Goal: Transaction & Acquisition: Purchase product/service

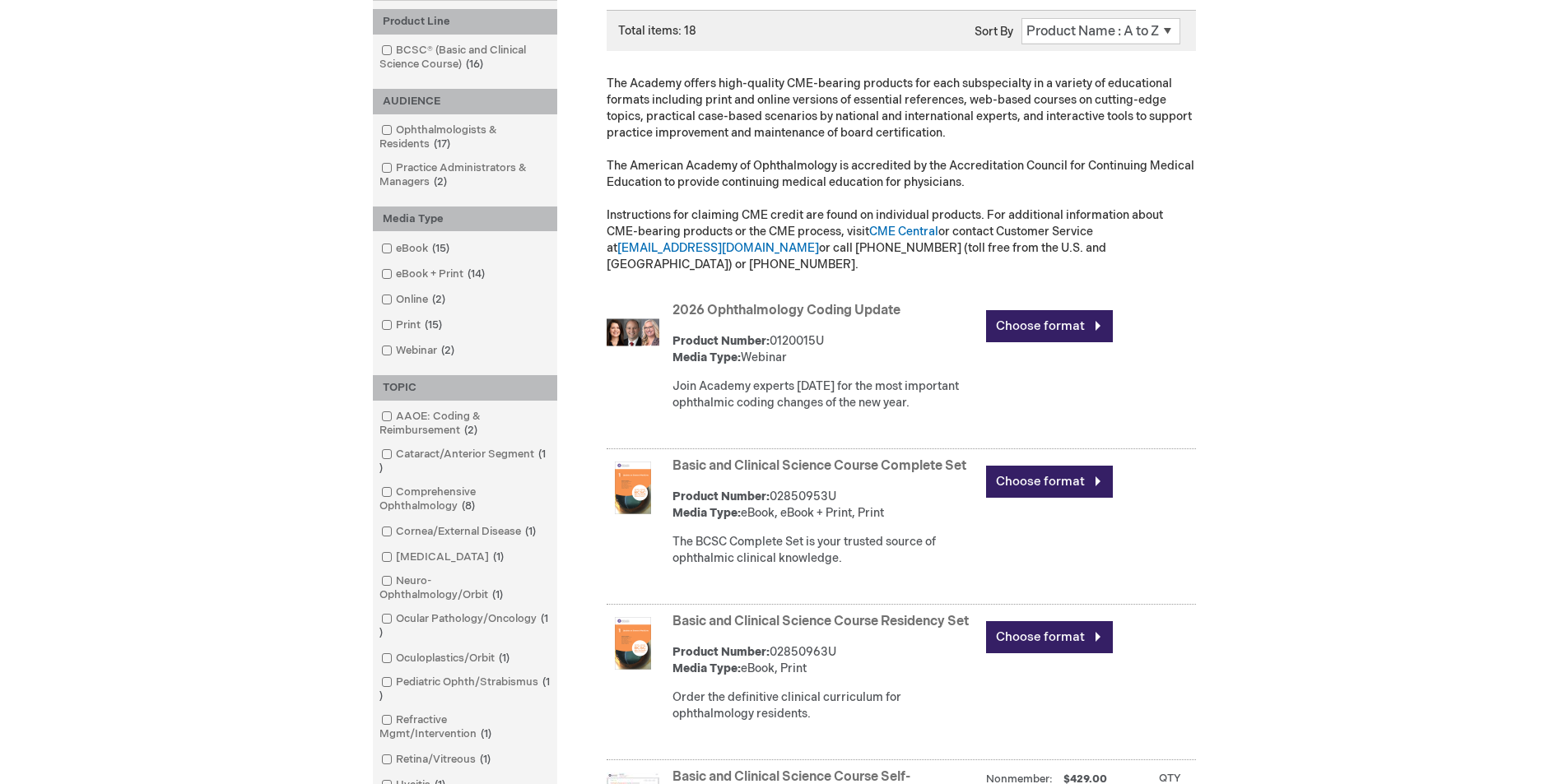
scroll to position [233, 0]
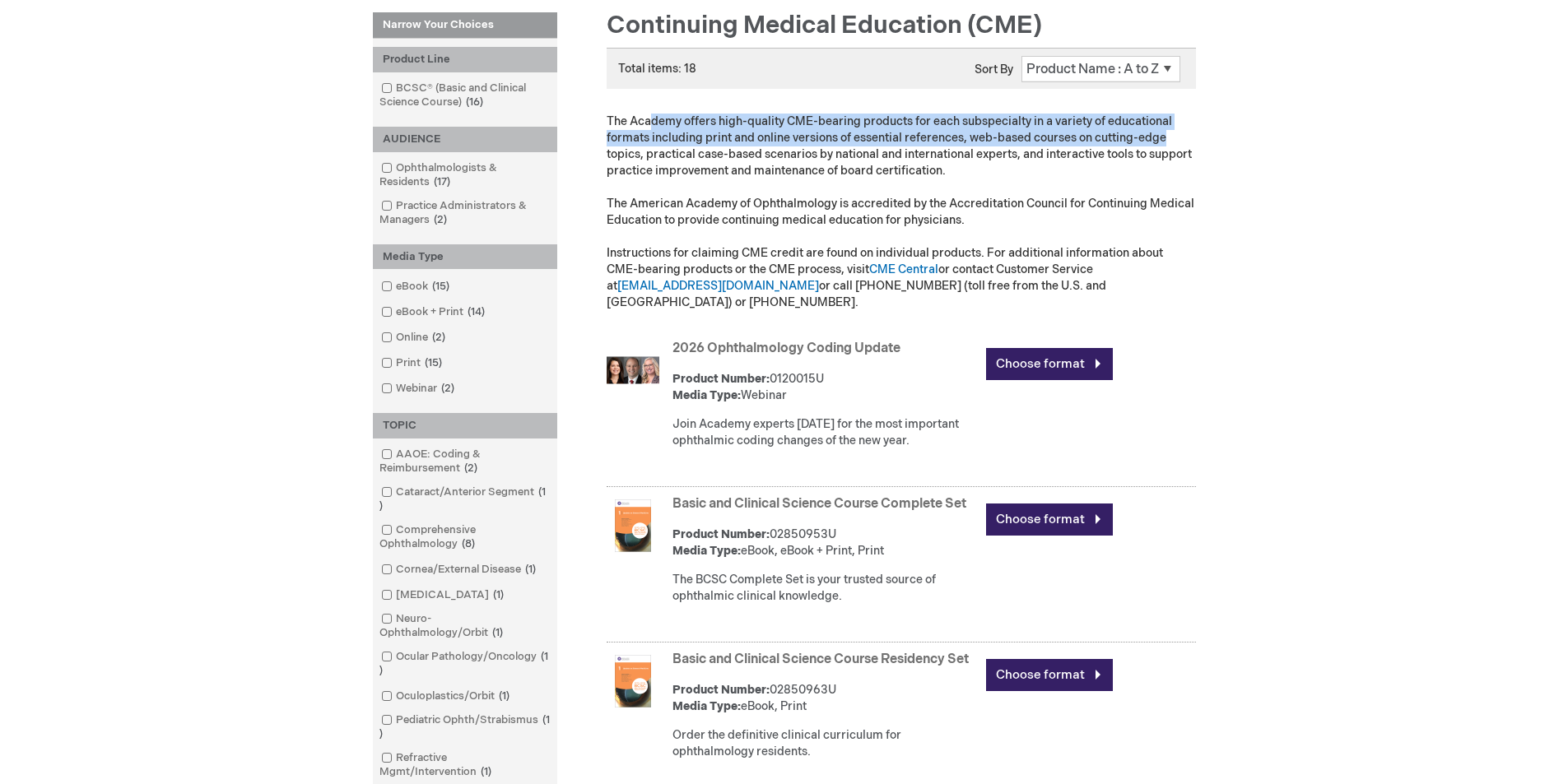
drag, startPoint x: 921, startPoint y: 120, endPoint x: 1162, endPoint y: 145, distance: 242.3
click at [1162, 145] on p "The Academy offers high-quality CME-bearing products for each subspecialty in a…" at bounding box center [901, 212] width 590 height 197
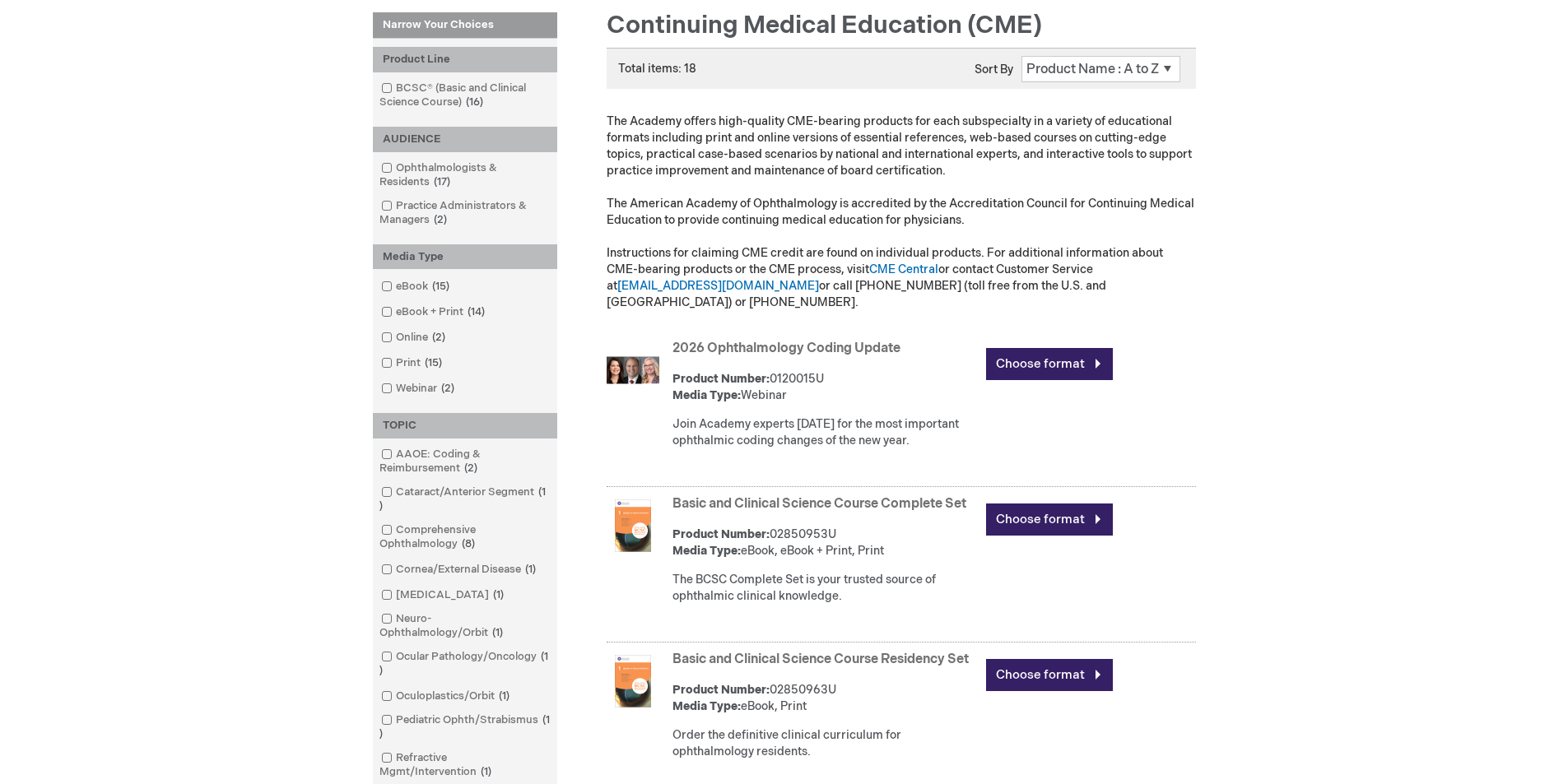
click at [1157, 147] on p "The Academy offers high-quality CME-bearing products for each subspecialty in a…" at bounding box center [901, 212] width 590 height 197
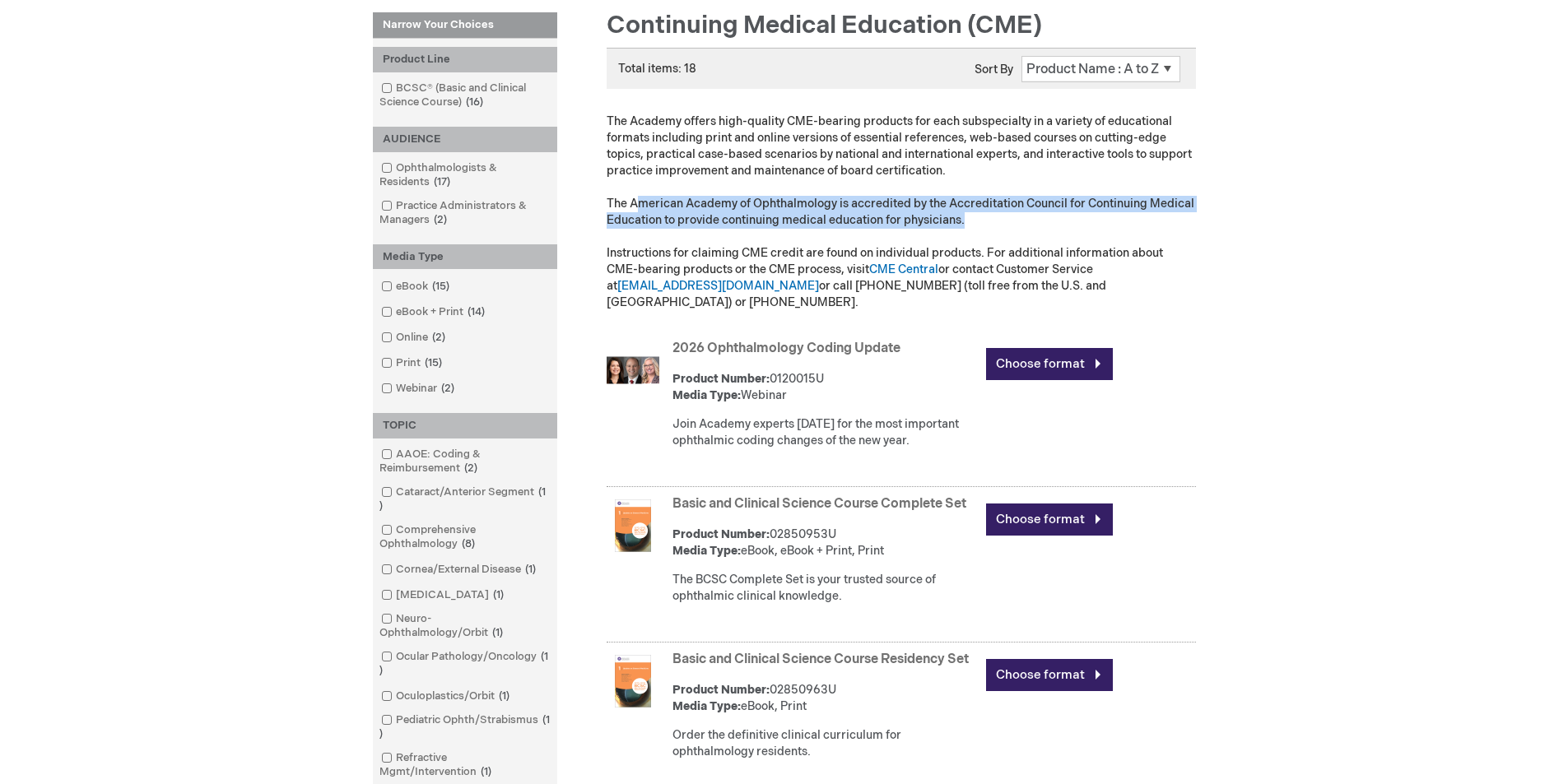
drag, startPoint x: 651, startPoint y: 207, endPoint x: 1158, endPoint y: 232, distance: 507.6
click at [1156, 230] on p "The Academy offers high-quality CME-bearing products for each subspecialty in a…" at bounding box center [901, 212] width 590 height 197
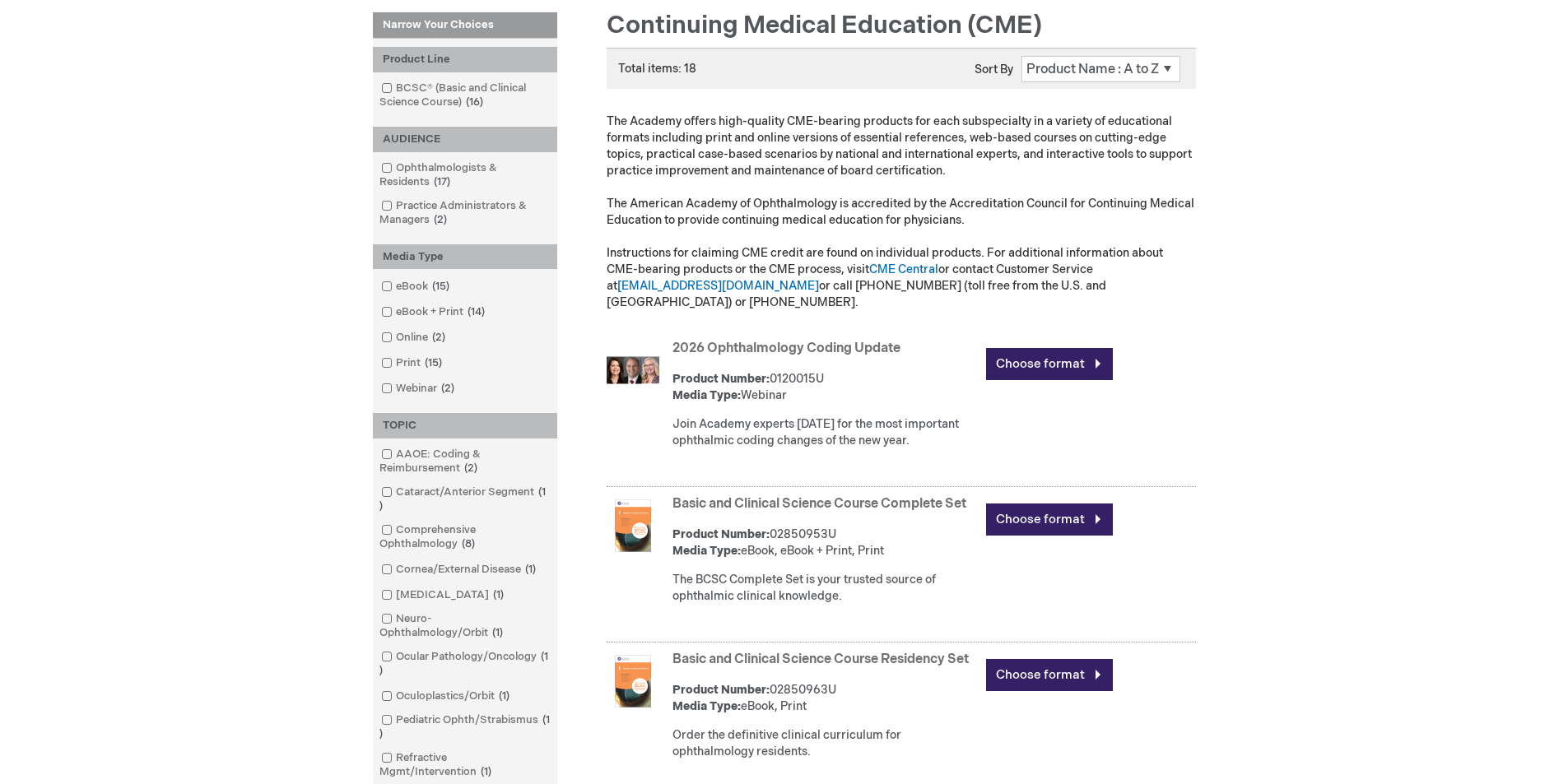
drag, startPoint x: 657, startPoint y: 251, endPoint x: 897, endPoint y: 255, distance: 240.0
click at [897, 255] on p "The Academy offers high-quality CME-bearing products for each subspecialty in a…" at bounding box center [901, 212] width 590 height 197
click at [1033, 262] on p "The Academy offers high-quality CME-bearing products for each subspecialty in a…" at bounding box center [901, 212] width 590 height 197
drag, startPoint x: 1011, startPoint y: 250, endPoint x: 1136, endPoint y: 255, distance: 125.1
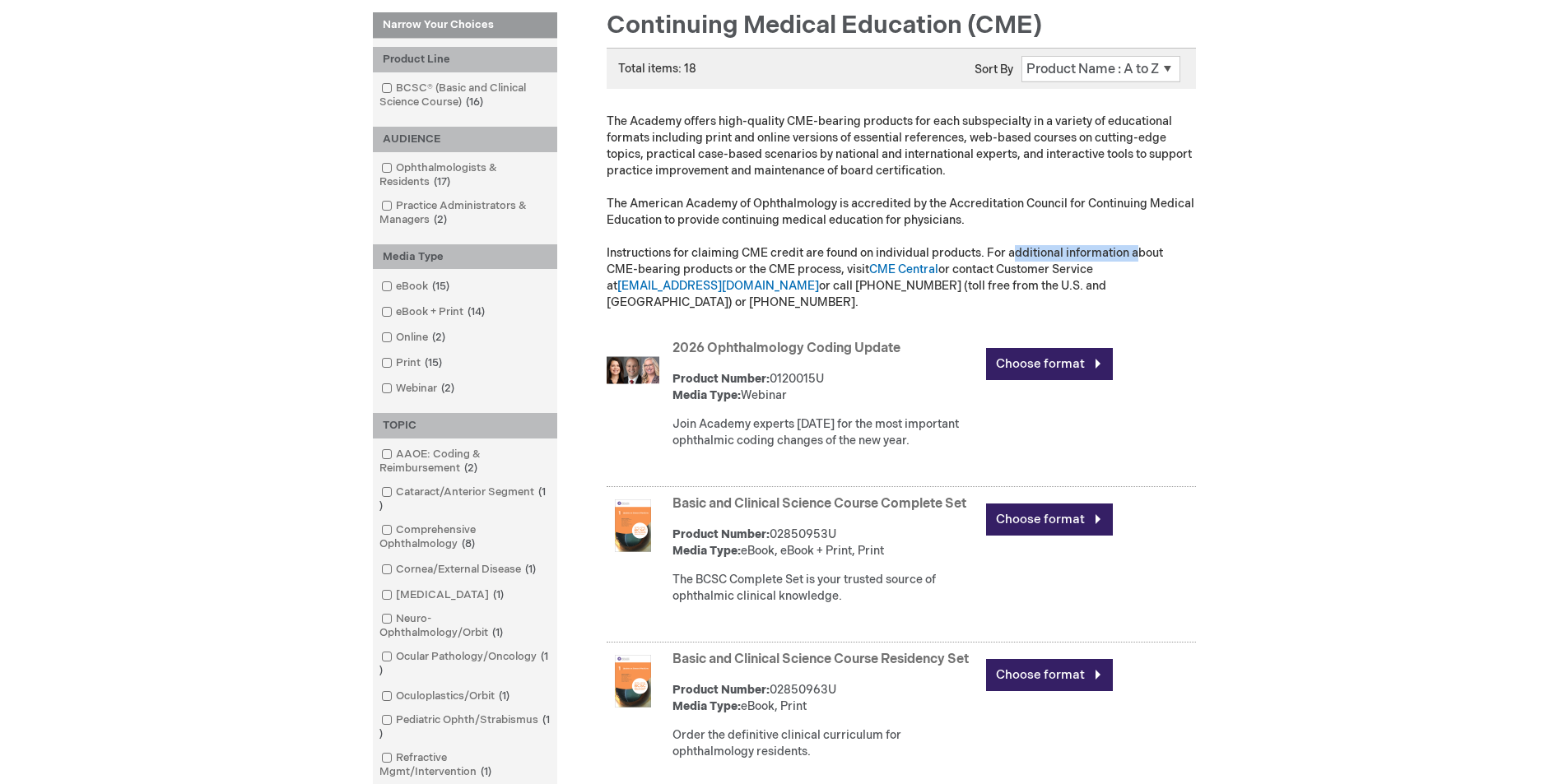
click at [1136, 255] on p "The Academy offers high-quality CME-bearing products for each subspecialty in a…" at bounding box center [901, 212] width 590 height 197
click at [877, 268] on link "CME Central" at bounding box center [903, 269] width 69 height 14
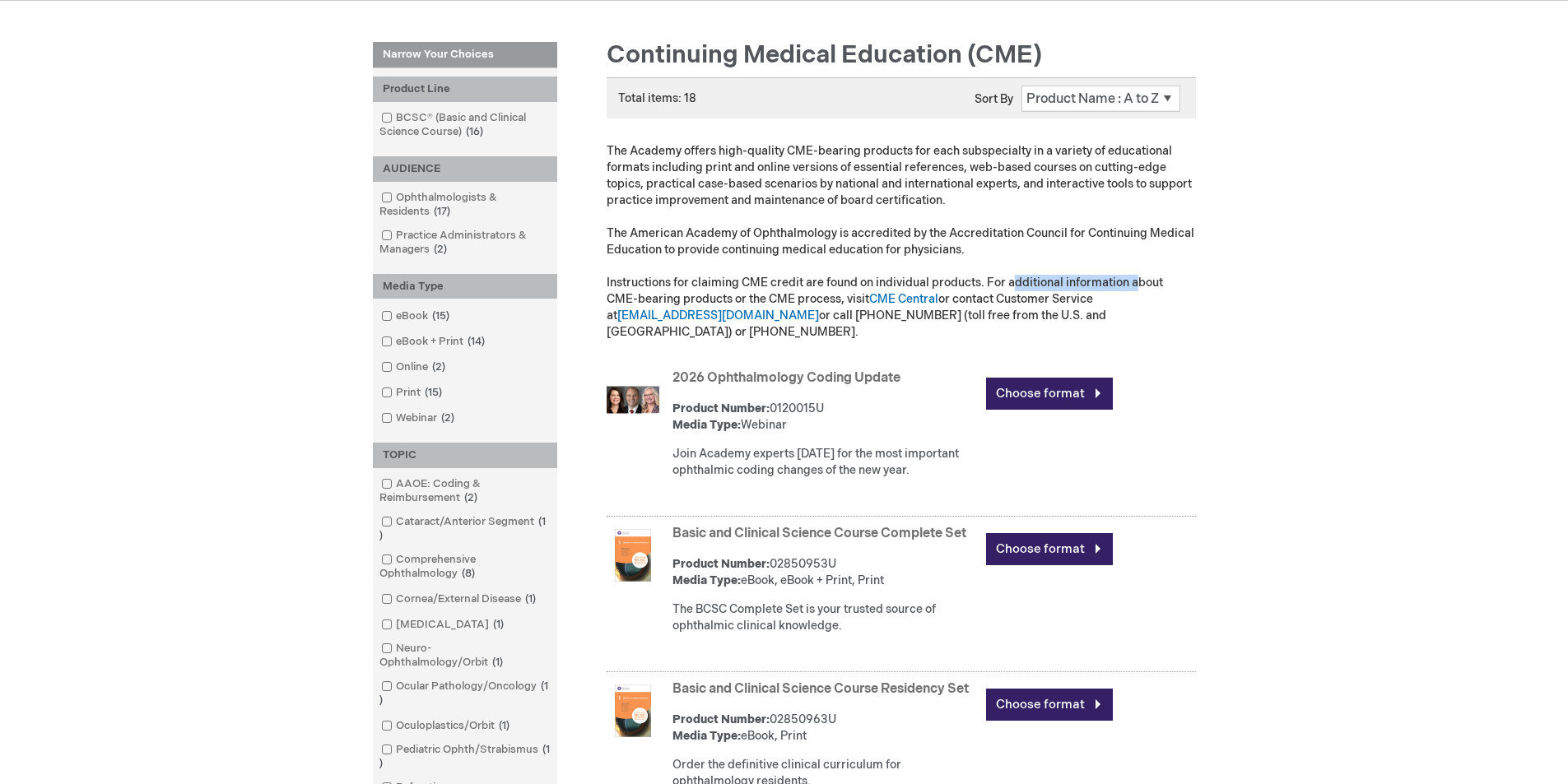
scroll to position [203, 0]
click at [959, 294] on p "The Academy offers high-quality CME-bearing products for each subspecialty in a…" at bounding box center [901, 243] width 590 height 197
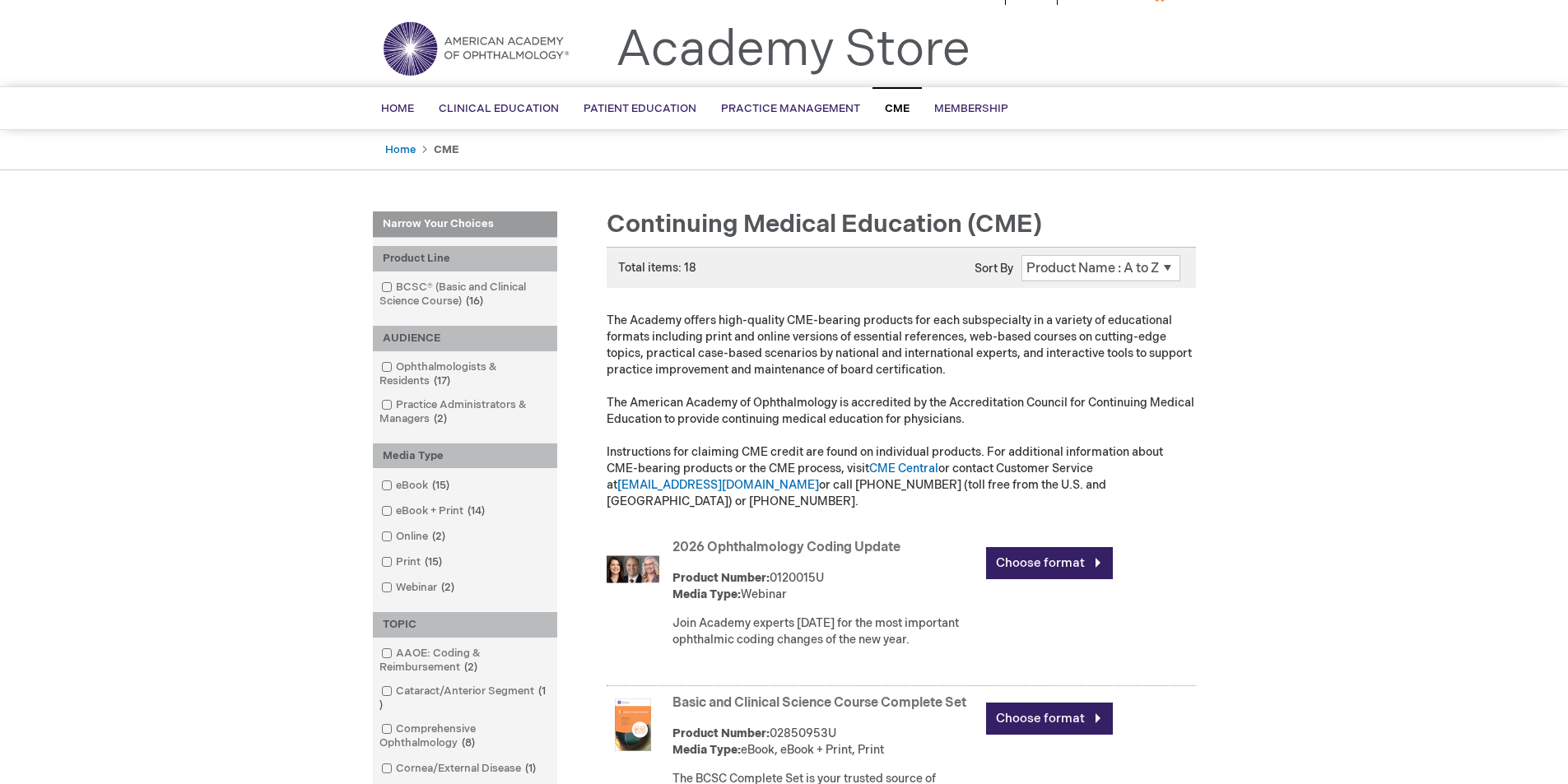
scroll to position [35, 0]
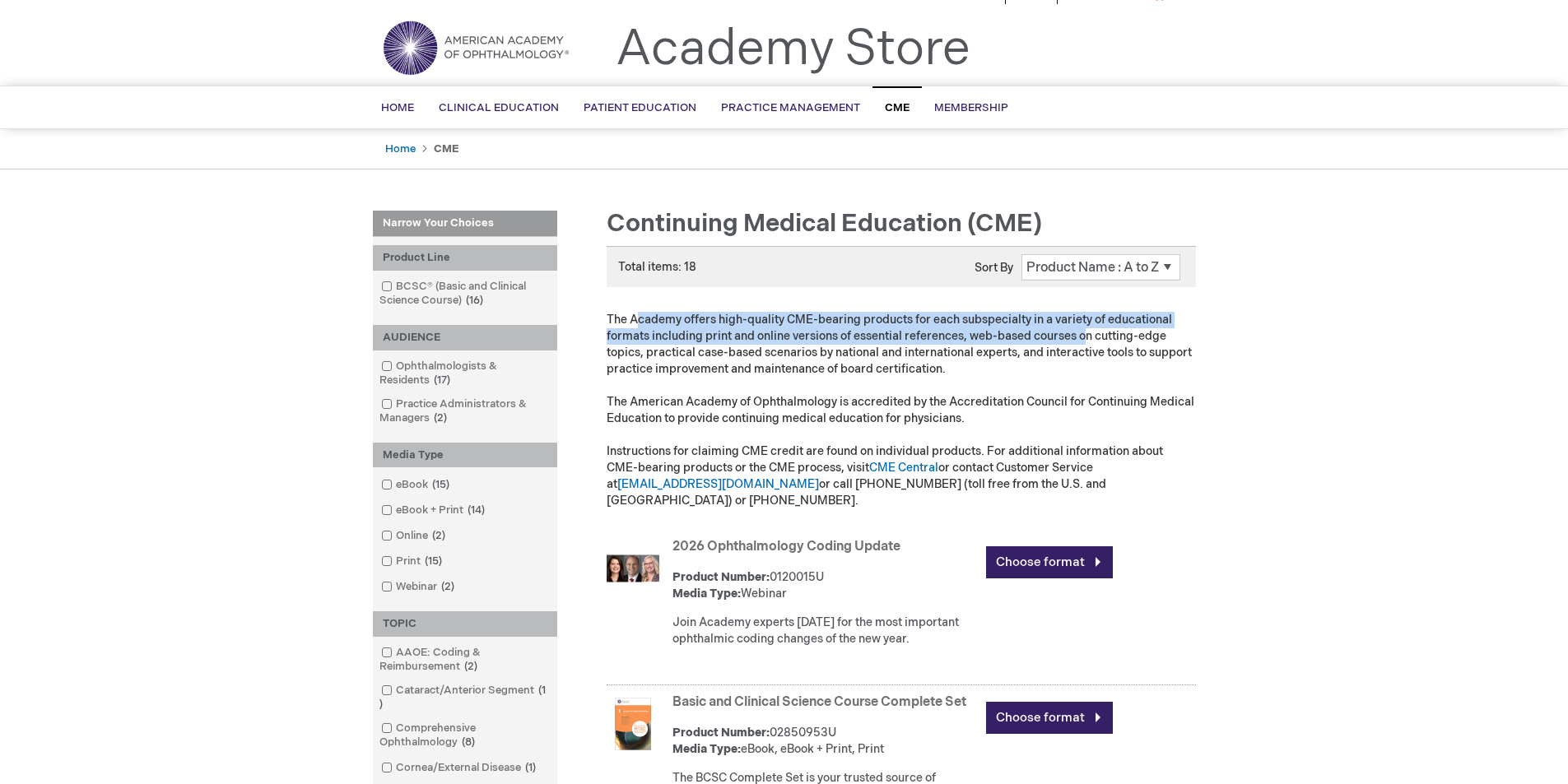
drag, startPoint x: 646, startPoint y: 320, endPoint x: 1085, endPoint y: 343, distance: 439.6
click at [1085, 343] on p "The Academy offers high-quality CME-bearing products for each subspecialty in a…" at bounding box center [901, 410] width 590 height 197
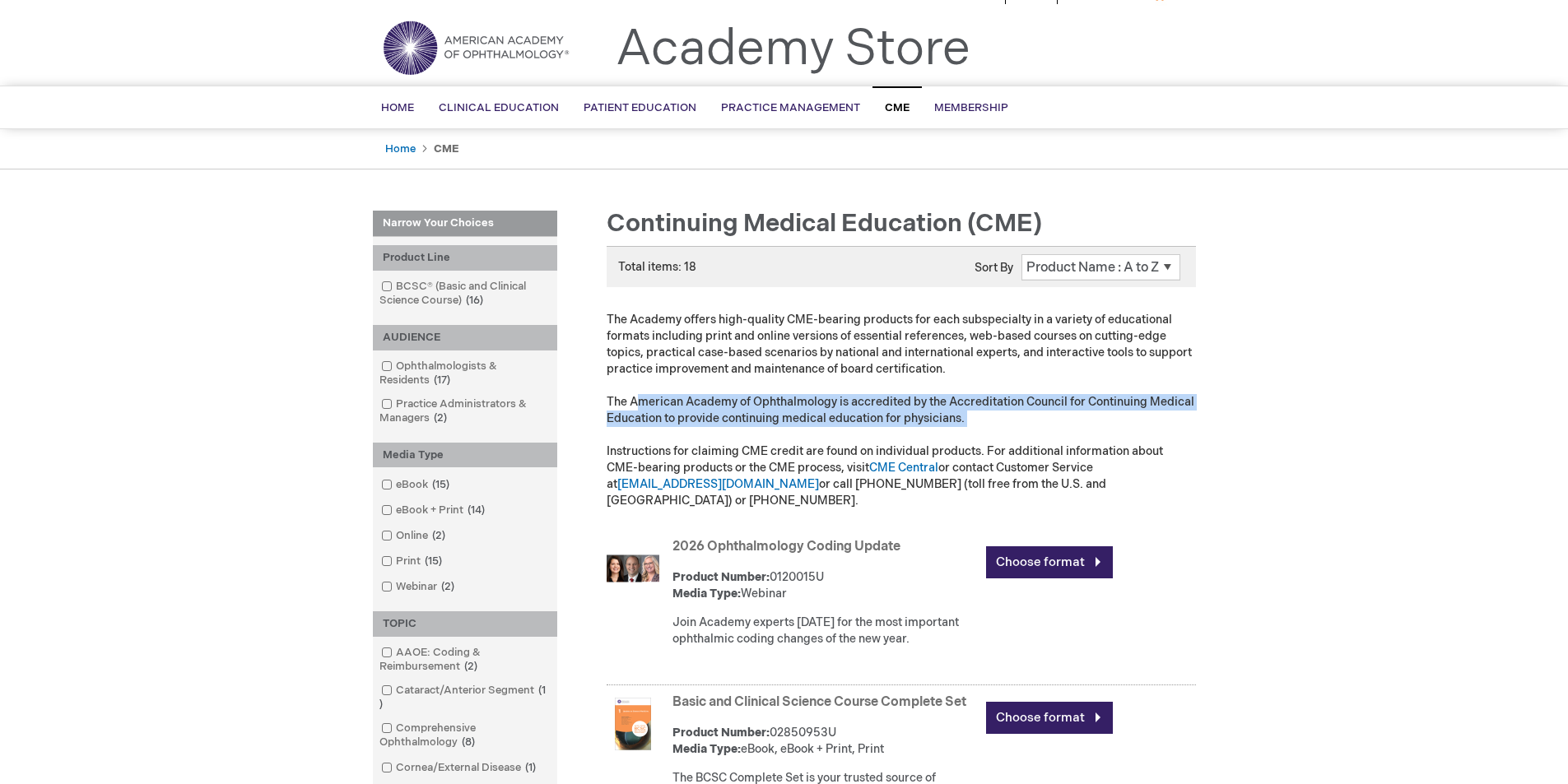
drag, startPoint x: 637, startPoint y: 402, endPoint x: 1165, endPoint y: 434, distance: 529.0
click at [1165, 434] on p "The Academy offers high-quality CME-bearing products for each subspecialty in a…" at bounding box center [901, 410] width 590 height 197
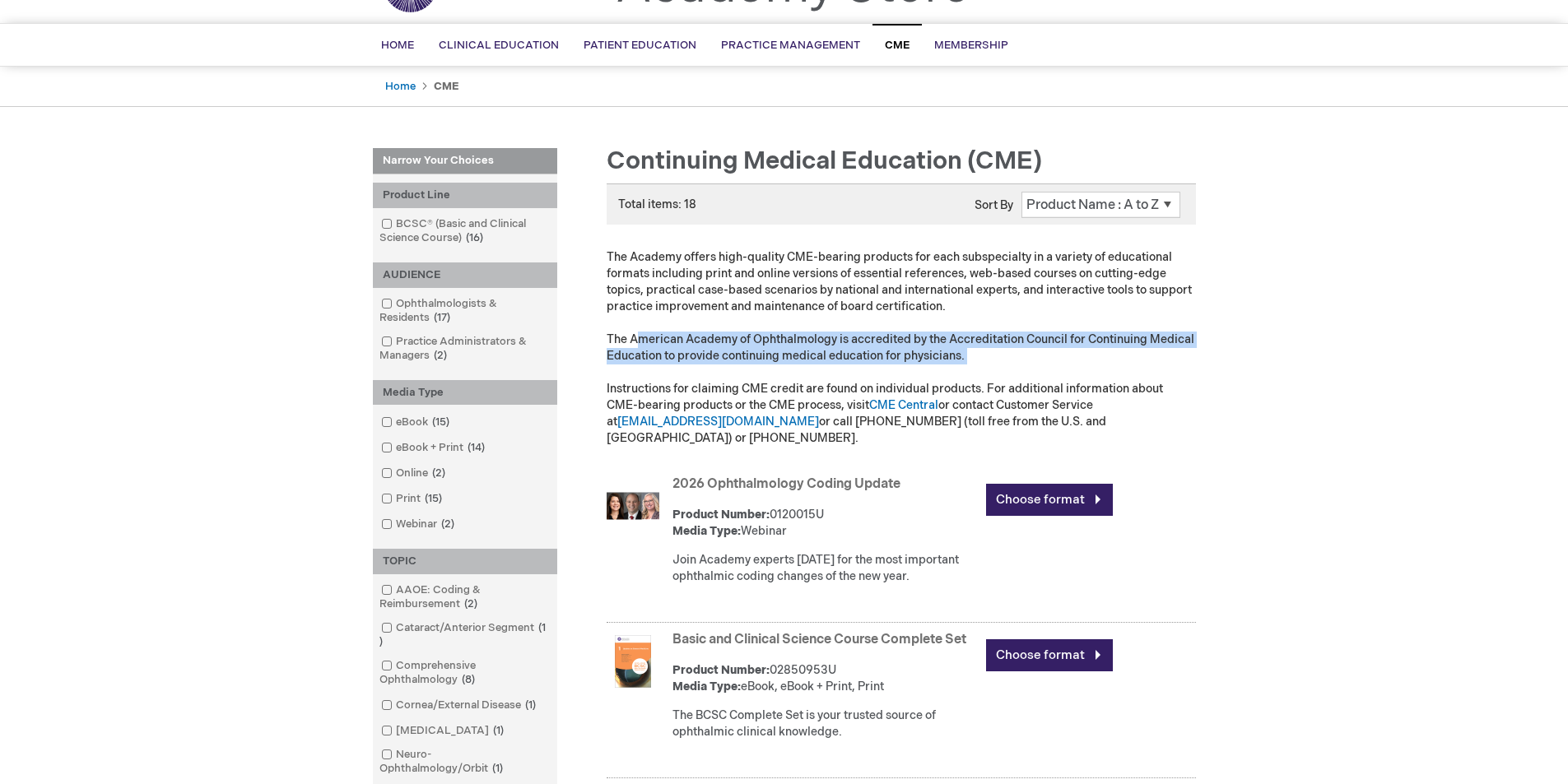
scroll to position [0, 0]
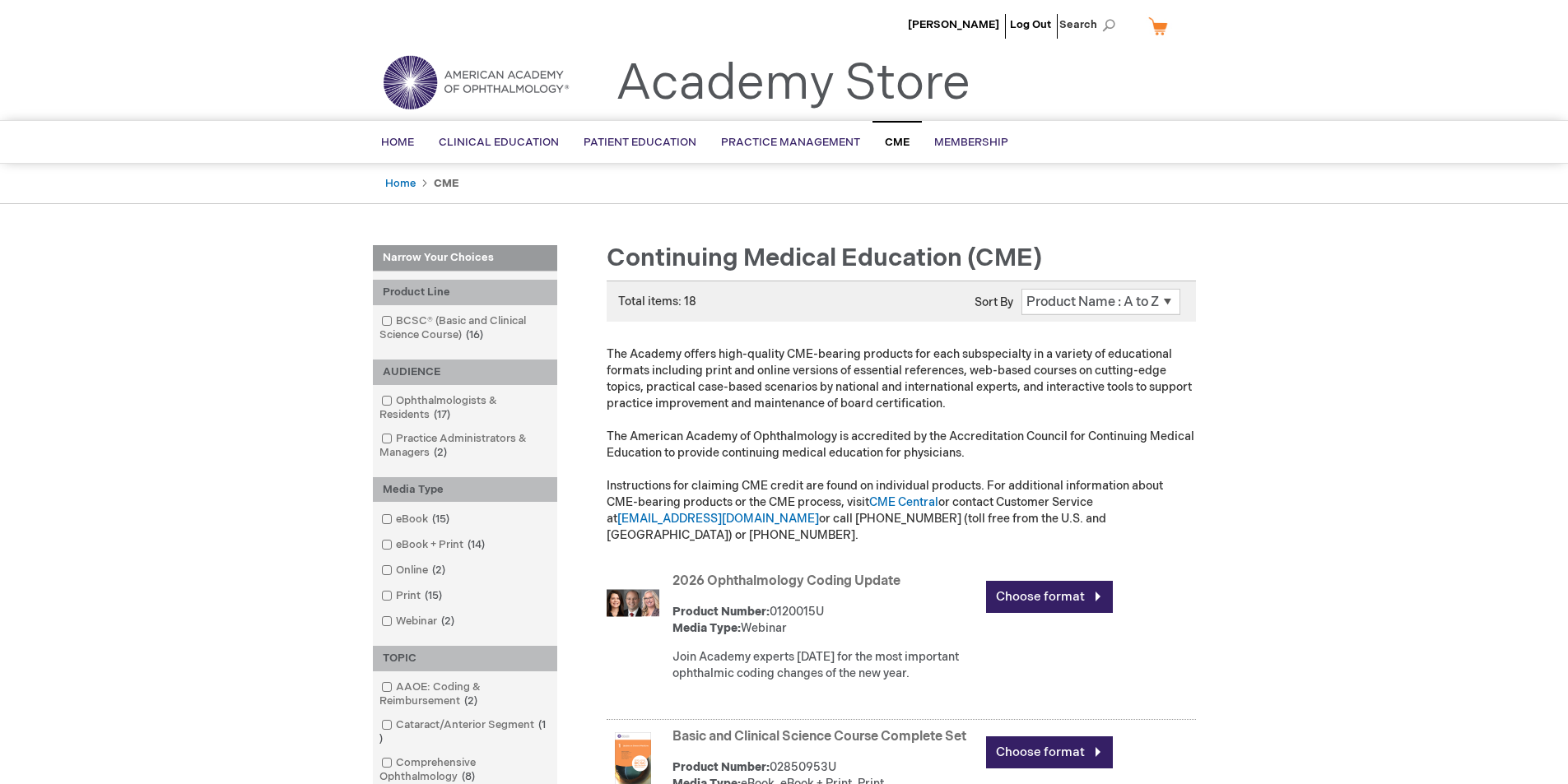
click at [1064, 581] on link "Choose format" at bounding box center [1050, 596] width 127 height 32
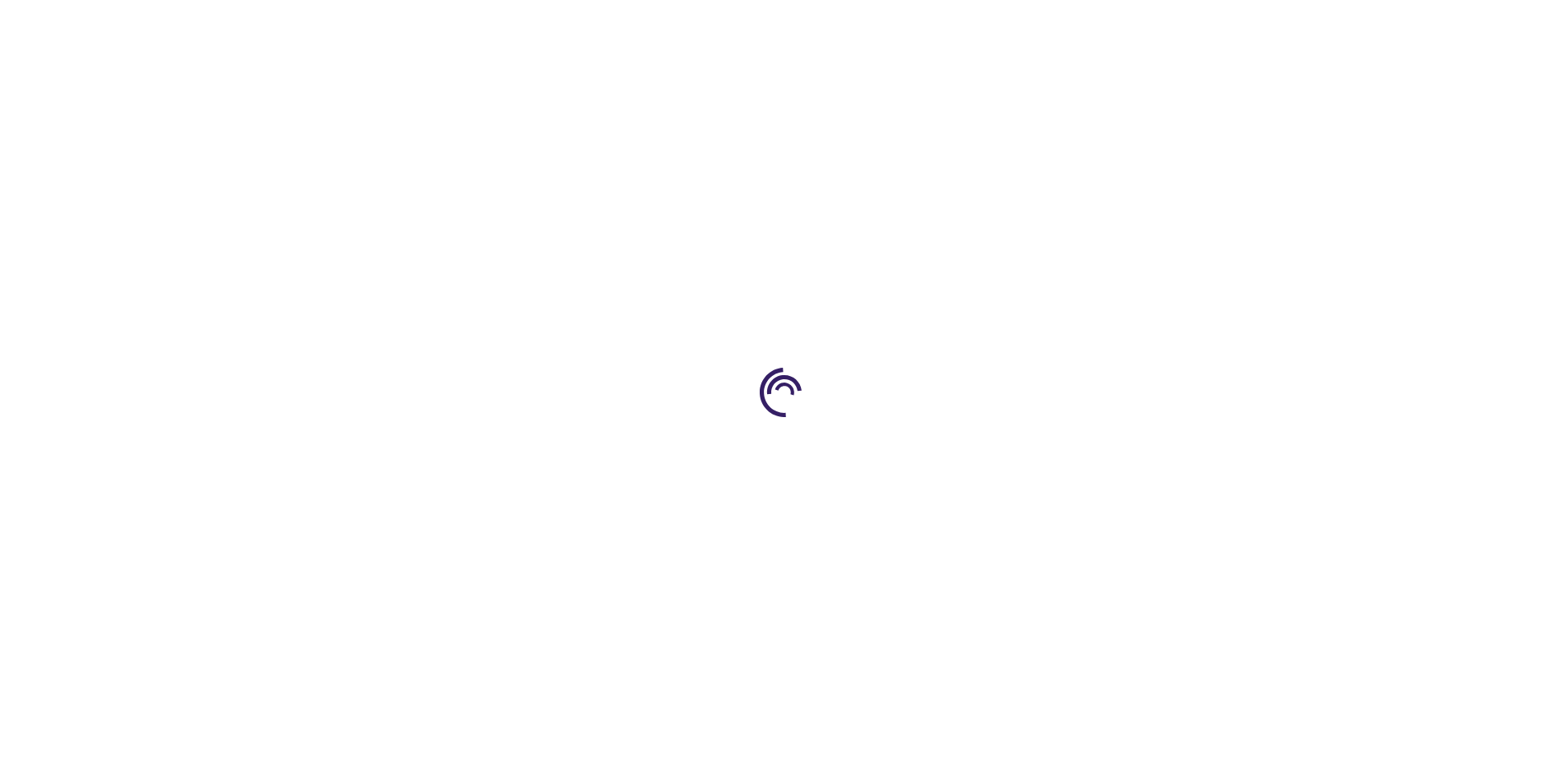
type input "0"
